Goal: Task Accomplishment & Management: Manage account settings

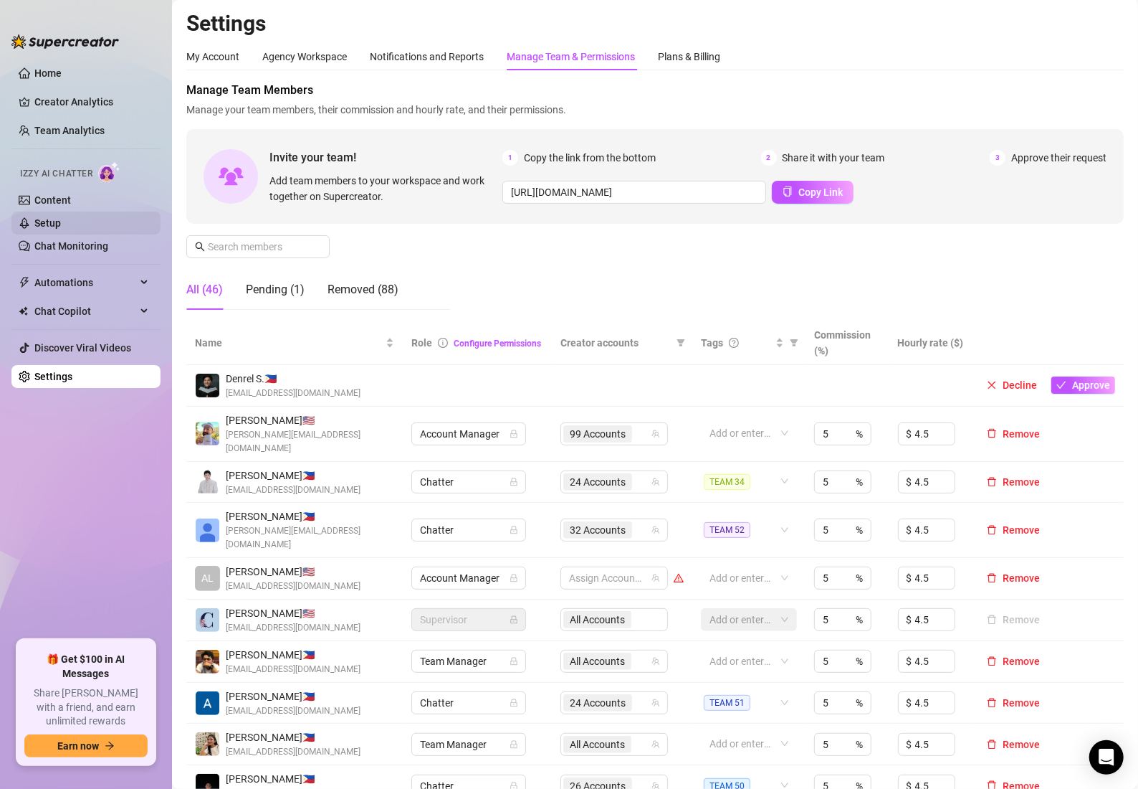
click at [57, 217] on link "Setup" at bounding box center [47, 222] width 27 height 11
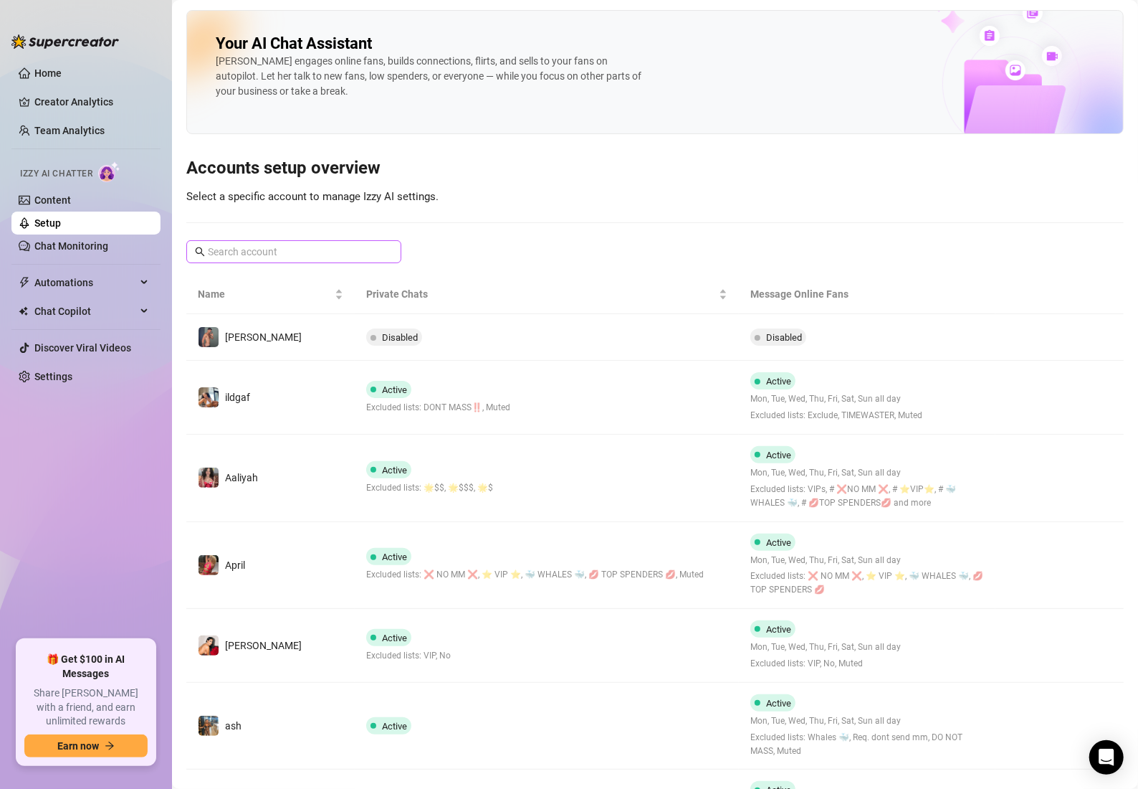
click at [341, 242] on span at bounding box center [293, 251] width 215 height 23
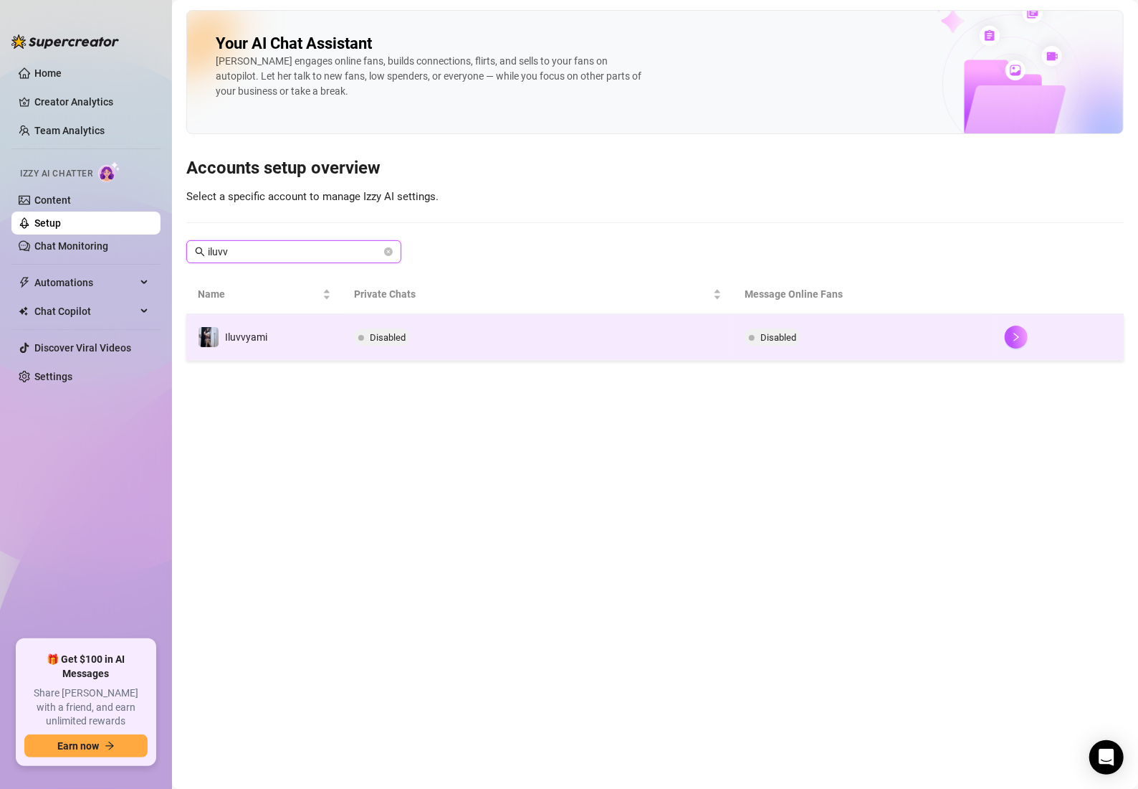
type input "iluvv"
click at [472, 325] on td "Disabled" at bounding box center [538, 337] width 391 height 47
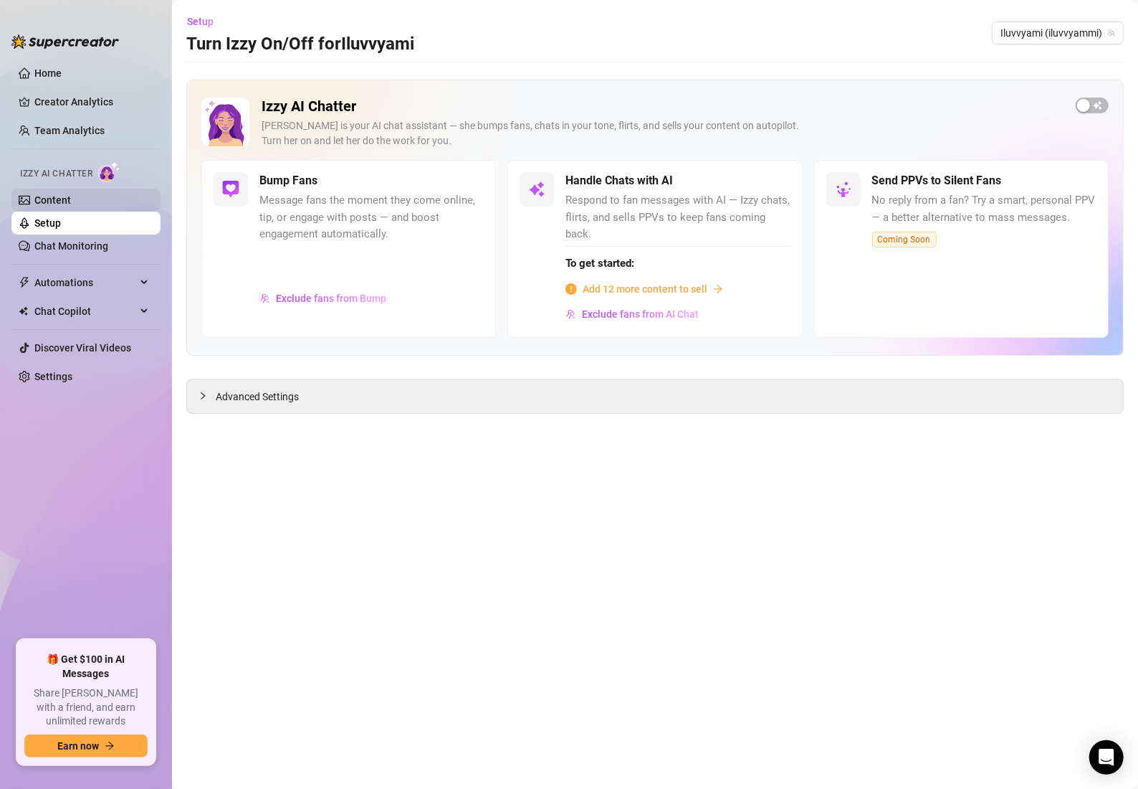
click at [71, 204] on link "Content" at bounding box center [52, 199] width 37 height 11
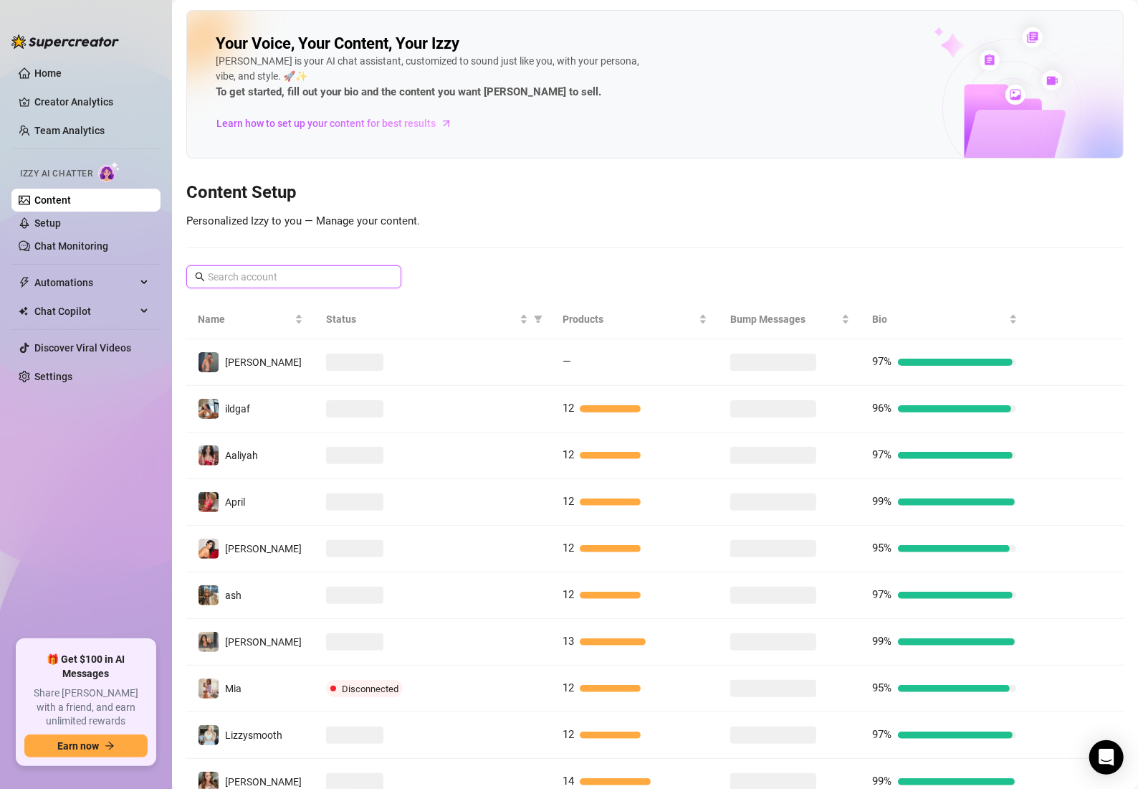
click at [307, 272] on input "text" at bounding box center [294, 277] width 173 height 16
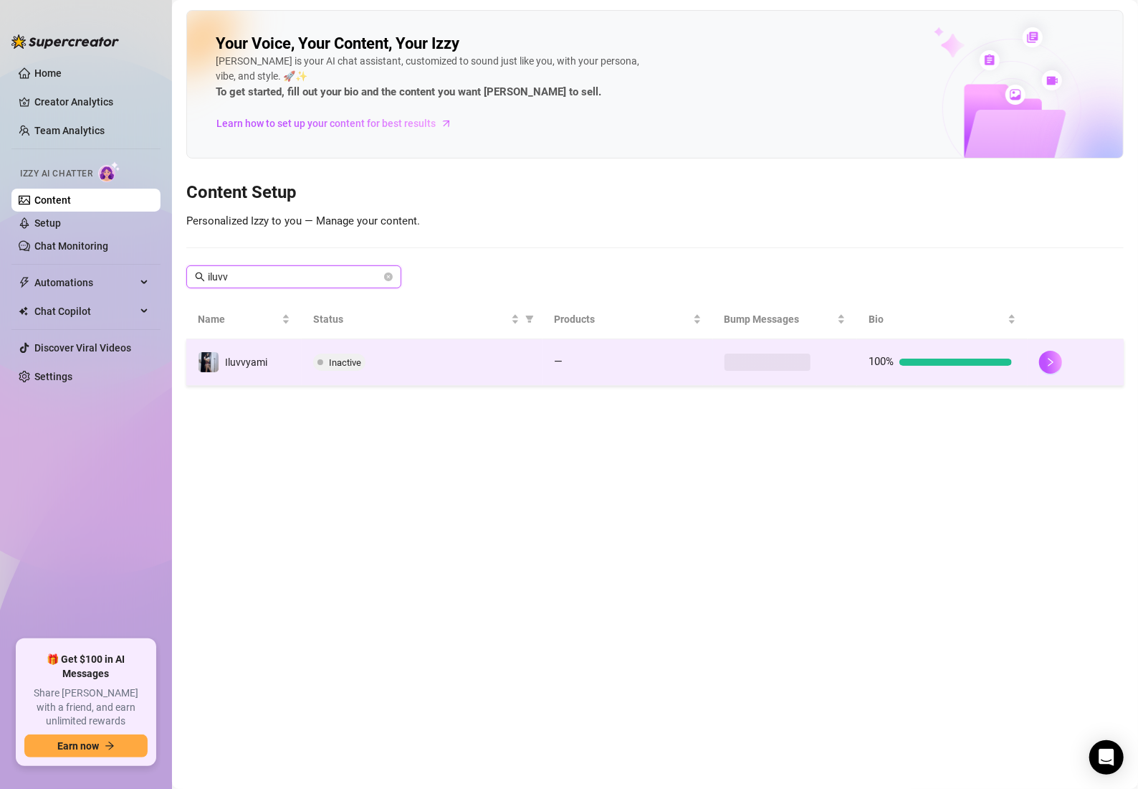
type input "iluvv"
click at [485, 363] on div "Inactive" at bounding box center [422, 361] width 218 height 17
